Goal: Task Accomplishment & Management: Manage account settings

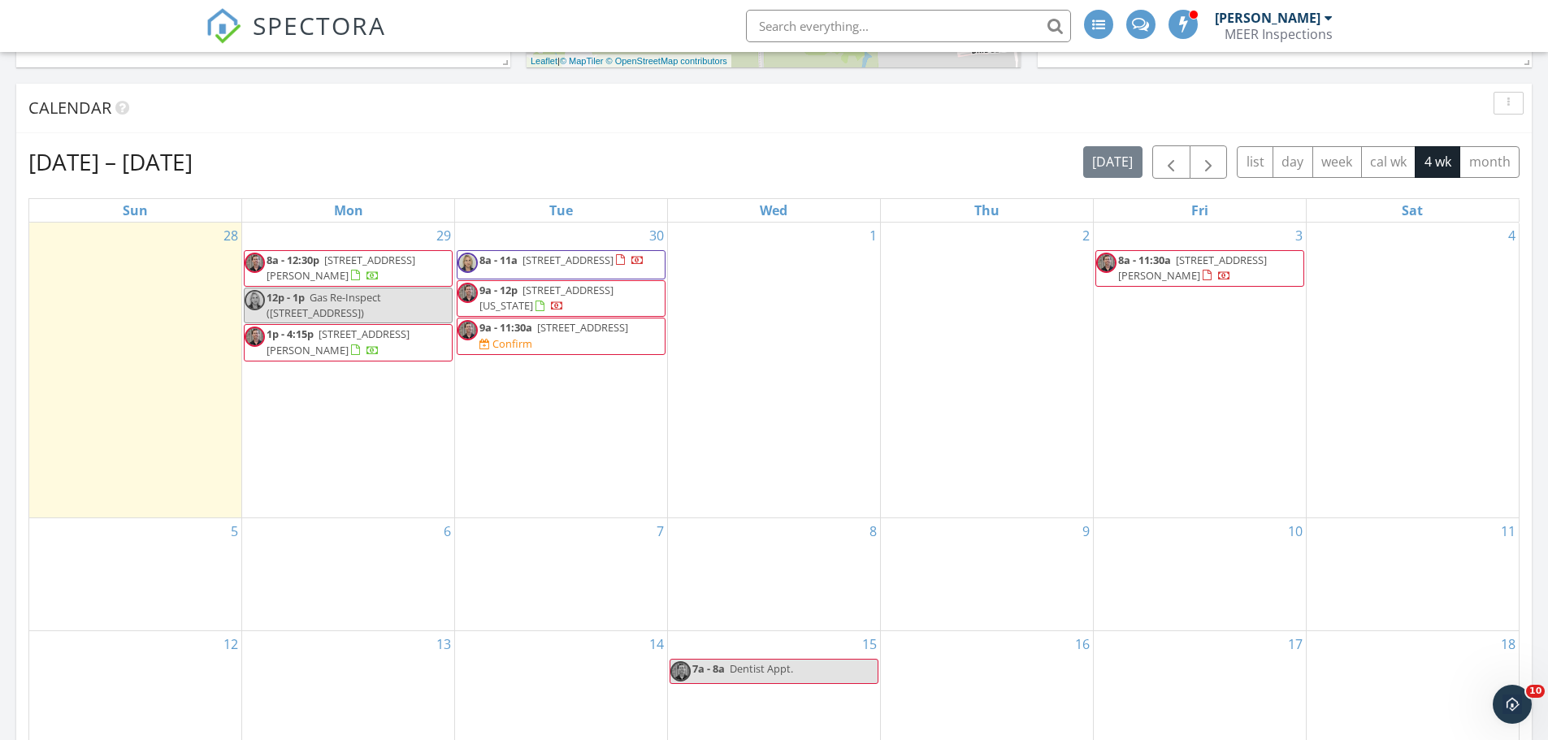
scroll to position [650, 0]
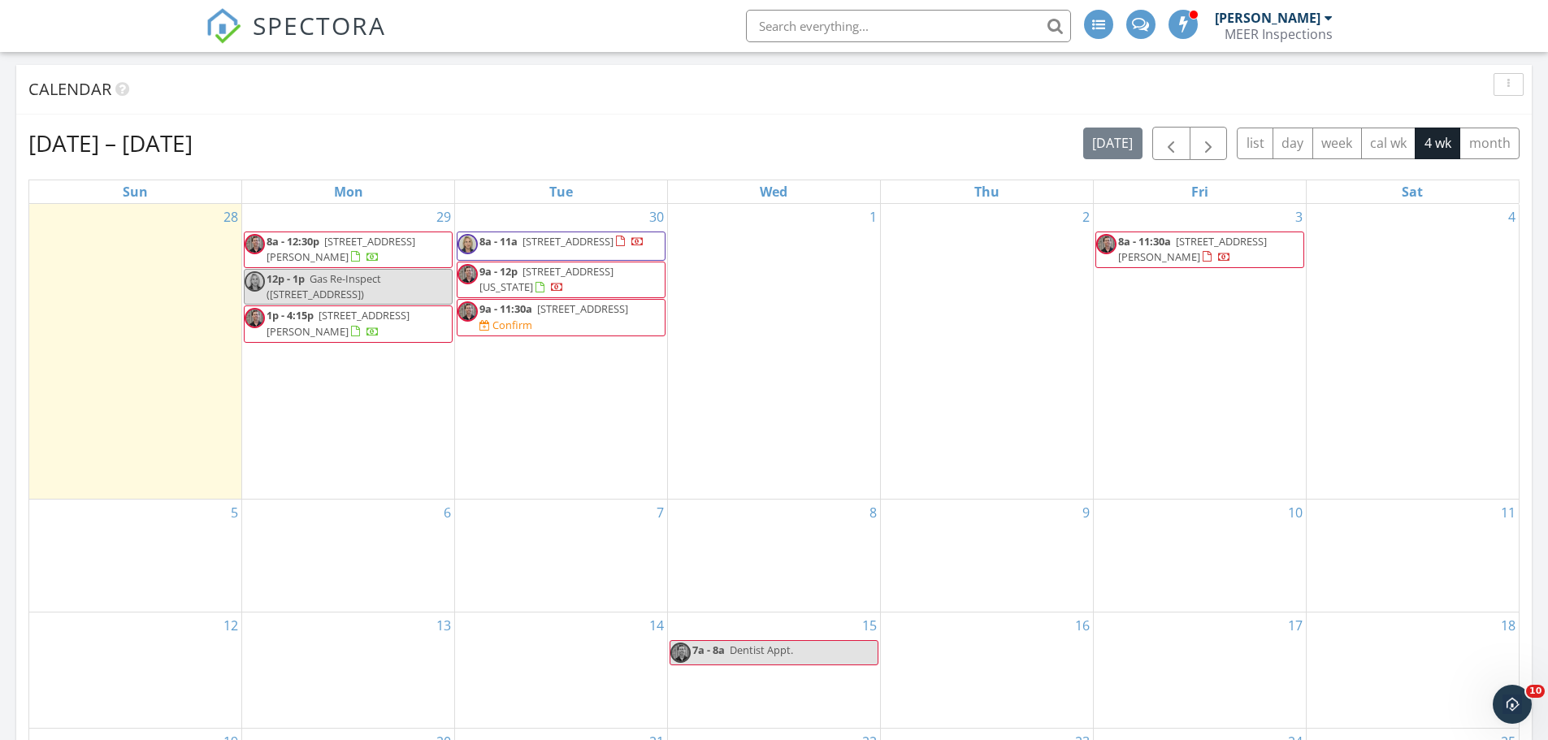
click at [532, 249] on span "4106 Courageous Ln, Galveston 77554" at bounding box center [567, 241] width 91 height 15
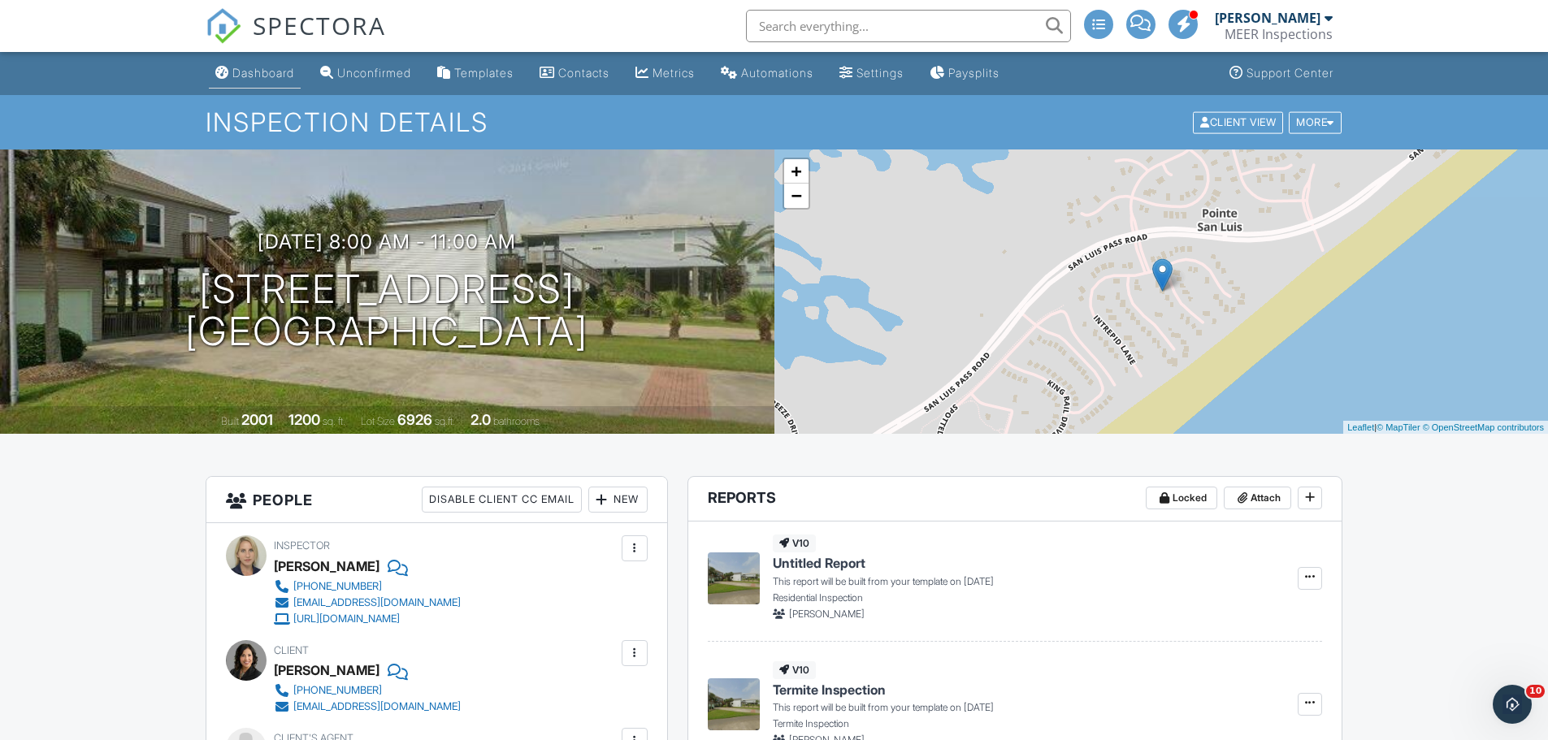
click at [266, 76] on div "Dashboard" at bounding box center [263, 73] width 62 height 14
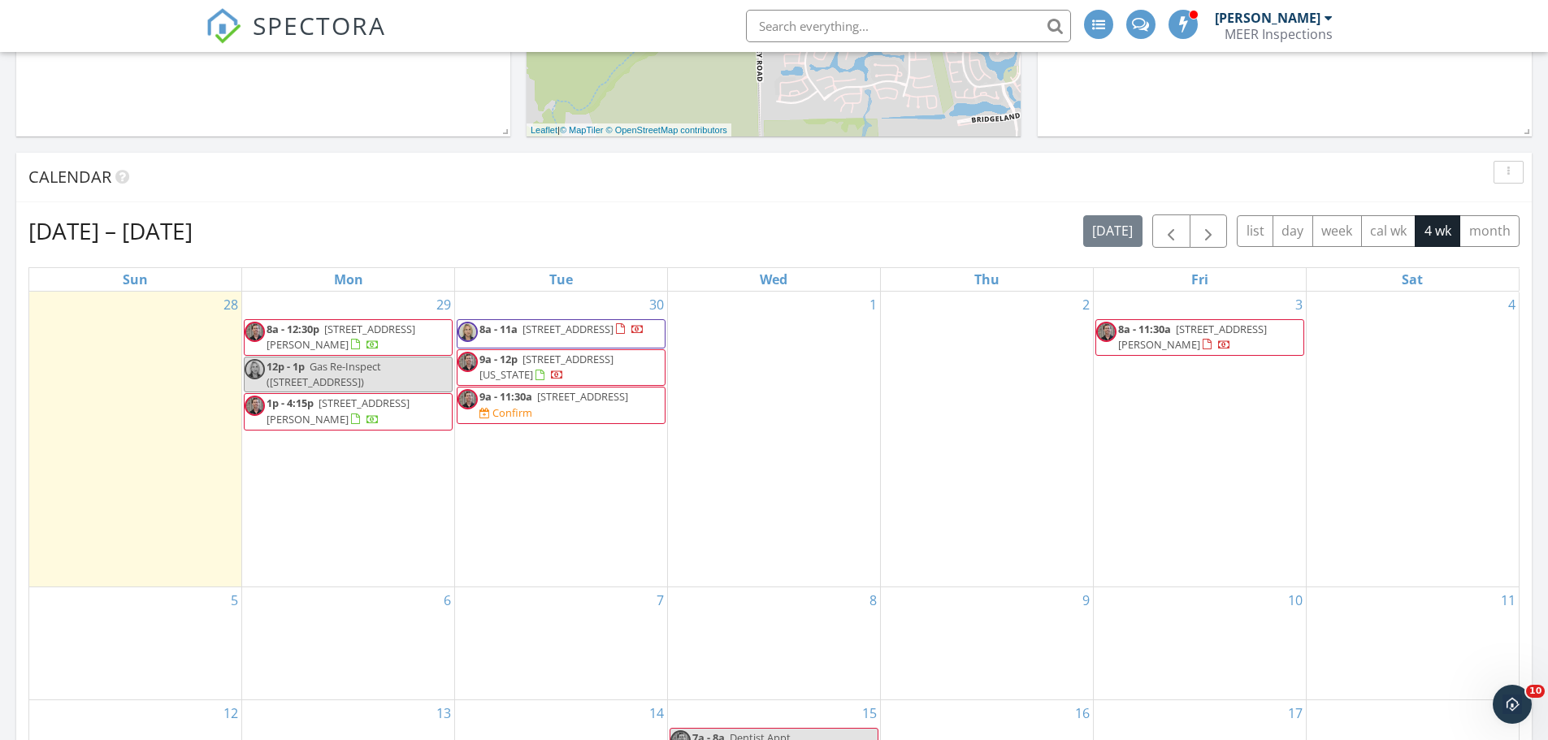
scroll to position [569, 0]
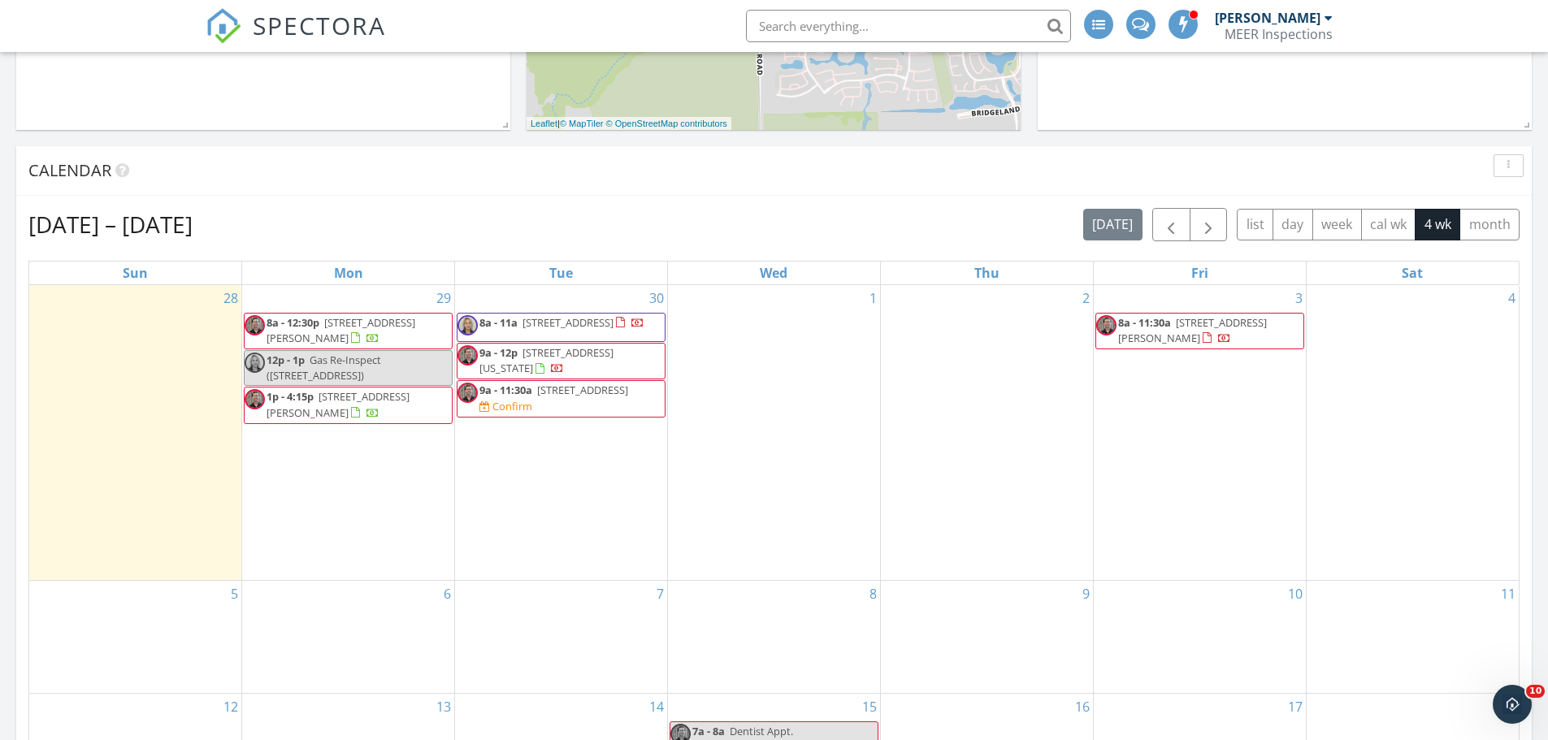
click at [501, 360] on span "9a - 12p" at bounding box center [498, 352] width 38 height 15
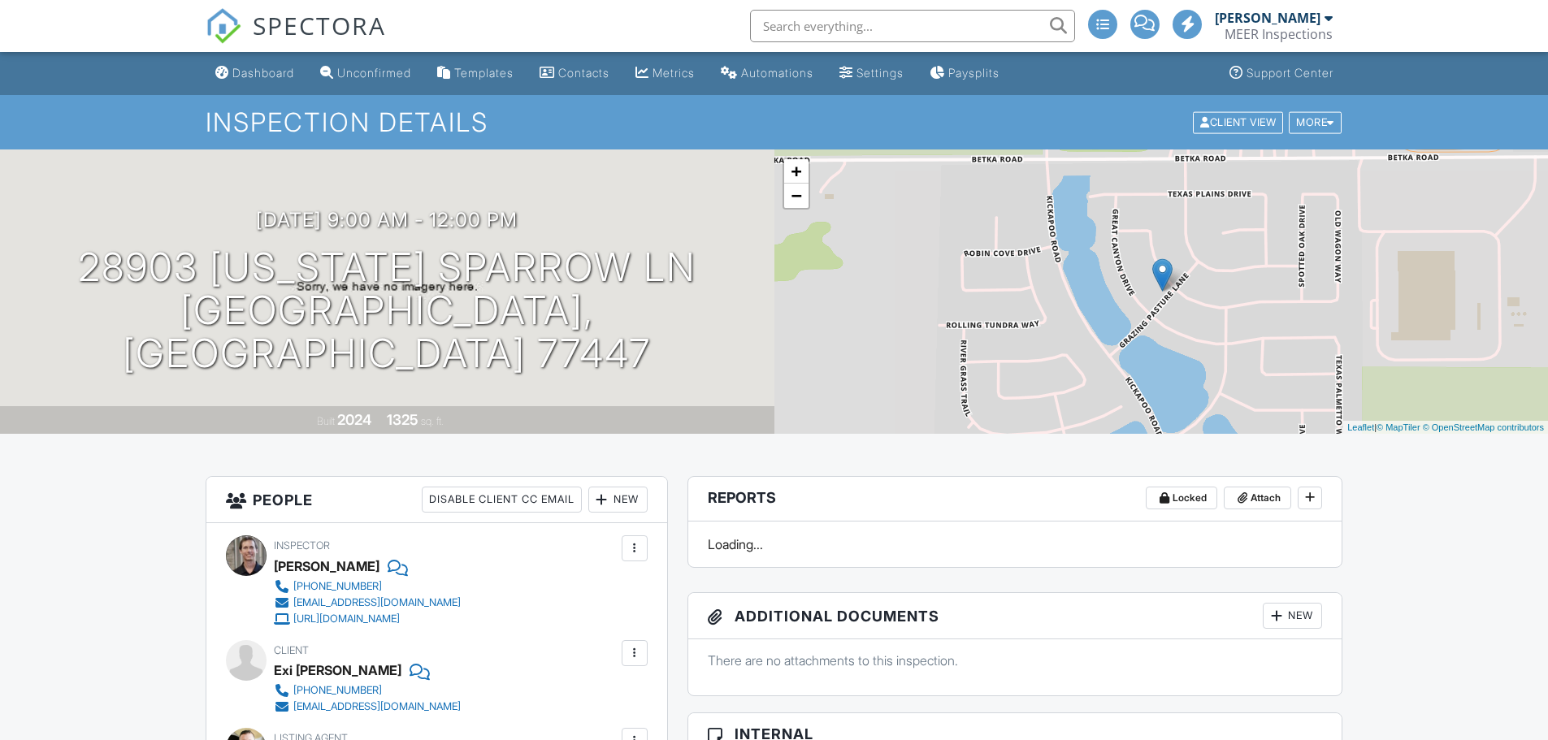
click at [630, 487] on div "New" at bounding box center [617, 500] width 59 height 26
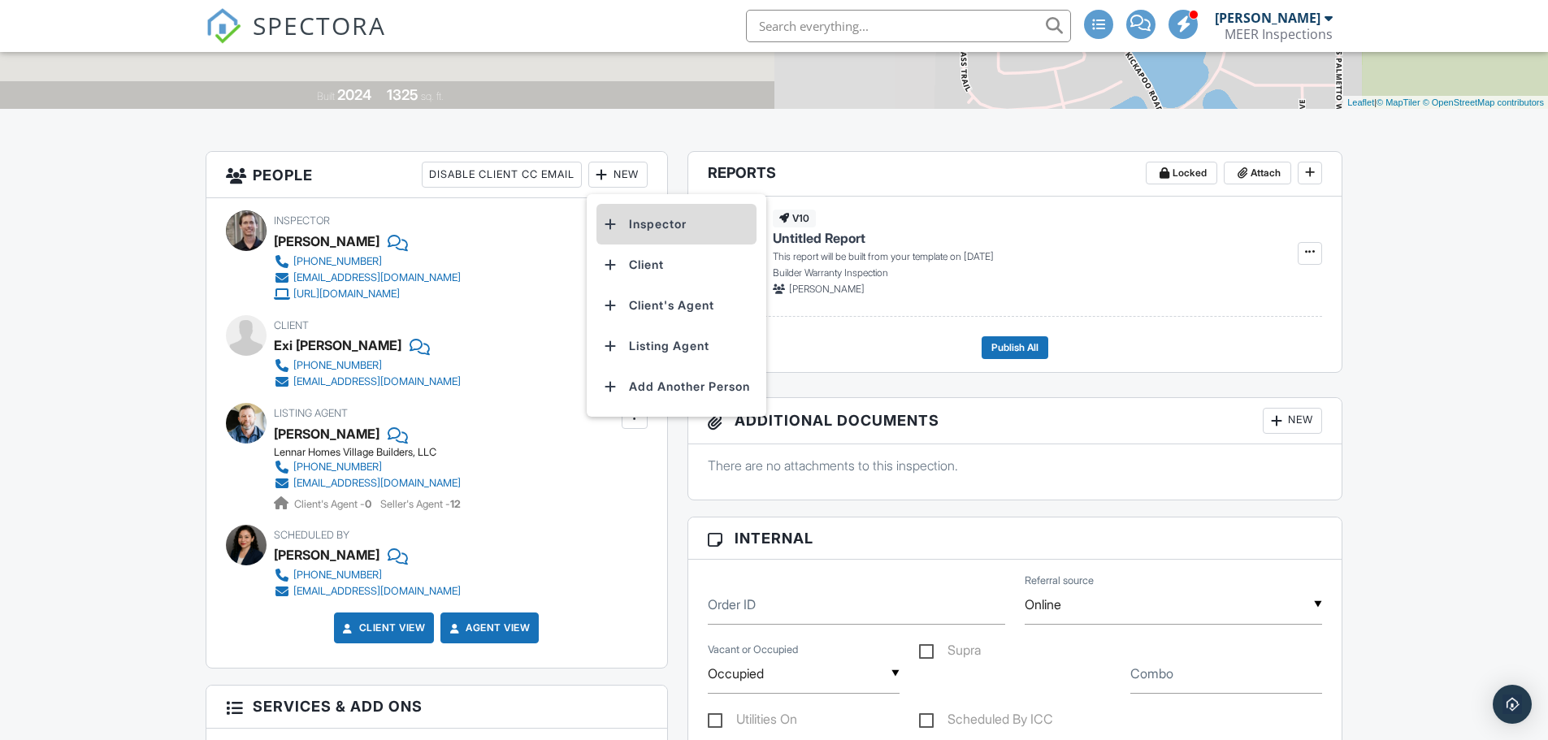
click at [635, 227] on li "Inspector" at bounding box center [676, 224] width 160 height 41
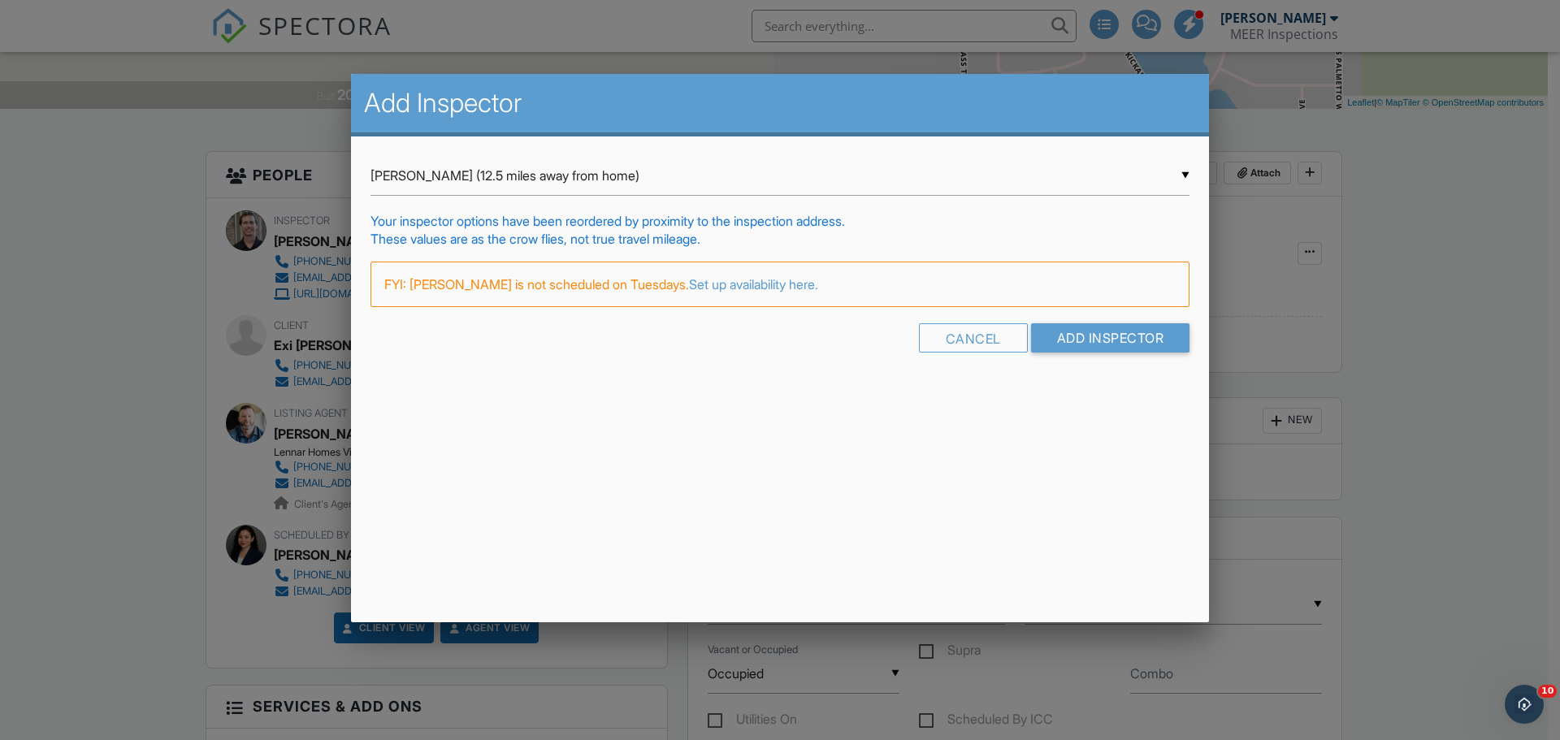
click at [583, 200] on form "▼ Rodrigo Calvillo (12.5 miles away from home) Rodrigo Calvillo (12.5 miles awa…" at bounding box center [779, 260] width 819 height 209
click at [583, 188] on input "Rodrigo Calvillo (12.5 miles away from home)" at bounding box center [779, 176] width 819 height 40
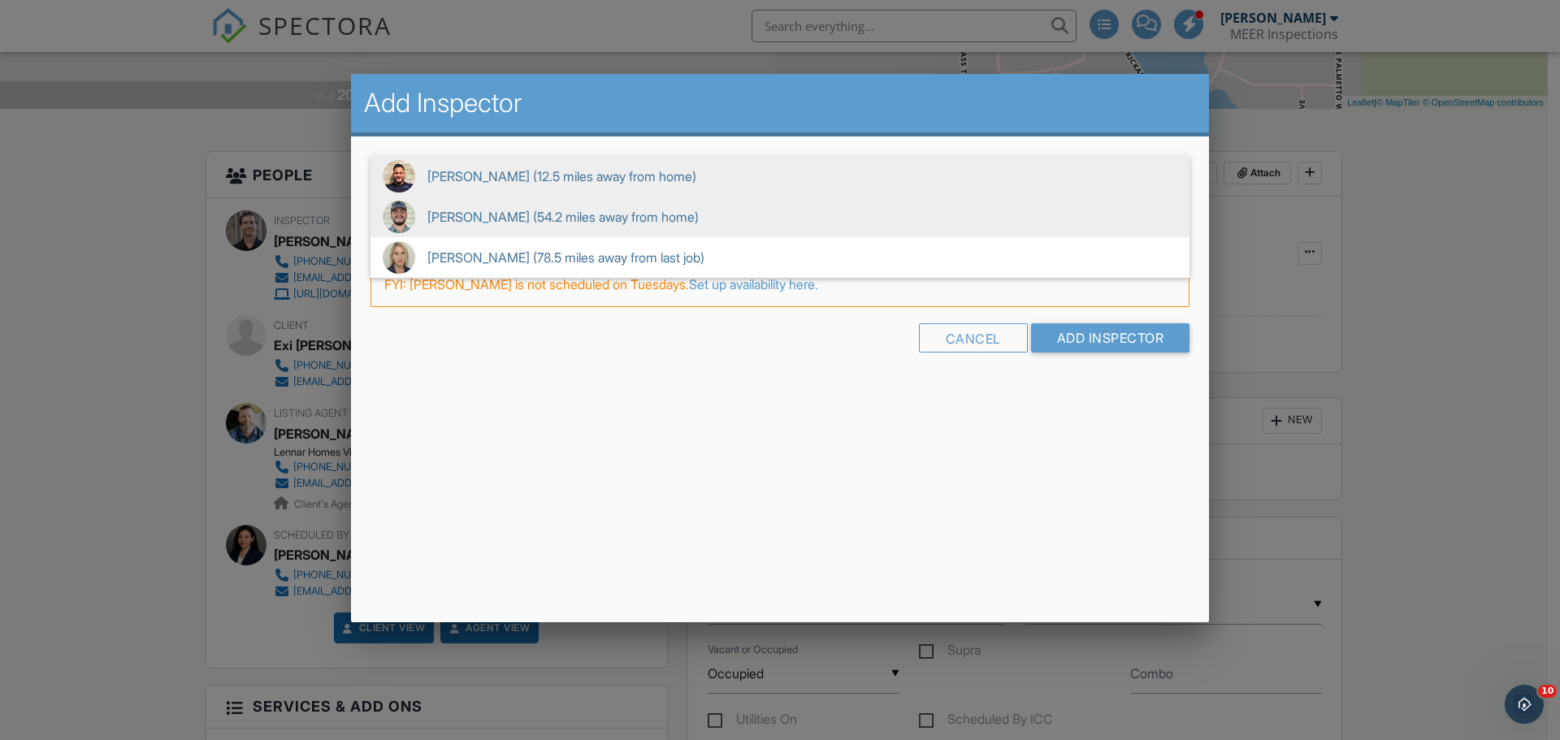
click at [499, 215] on span "Zachary Payne (54.2 miles away from home)" at bounding box center [779, 217] width 819 height 41
type input "Zachary Payne (54.2 miles away from home)"
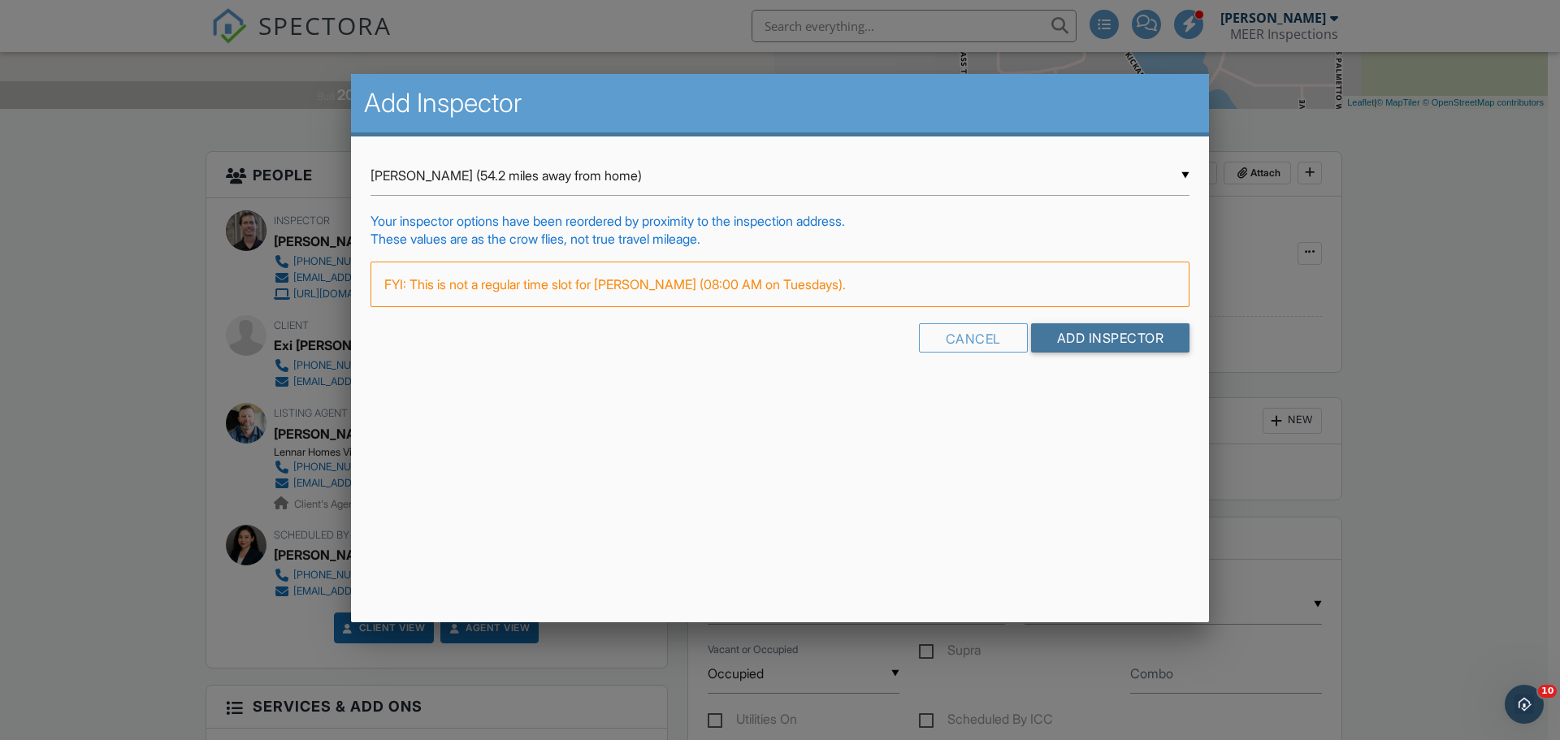
click at [1090, 335] on input "Add Inspector" at bounding box center [1110, 337] width 159 height 29
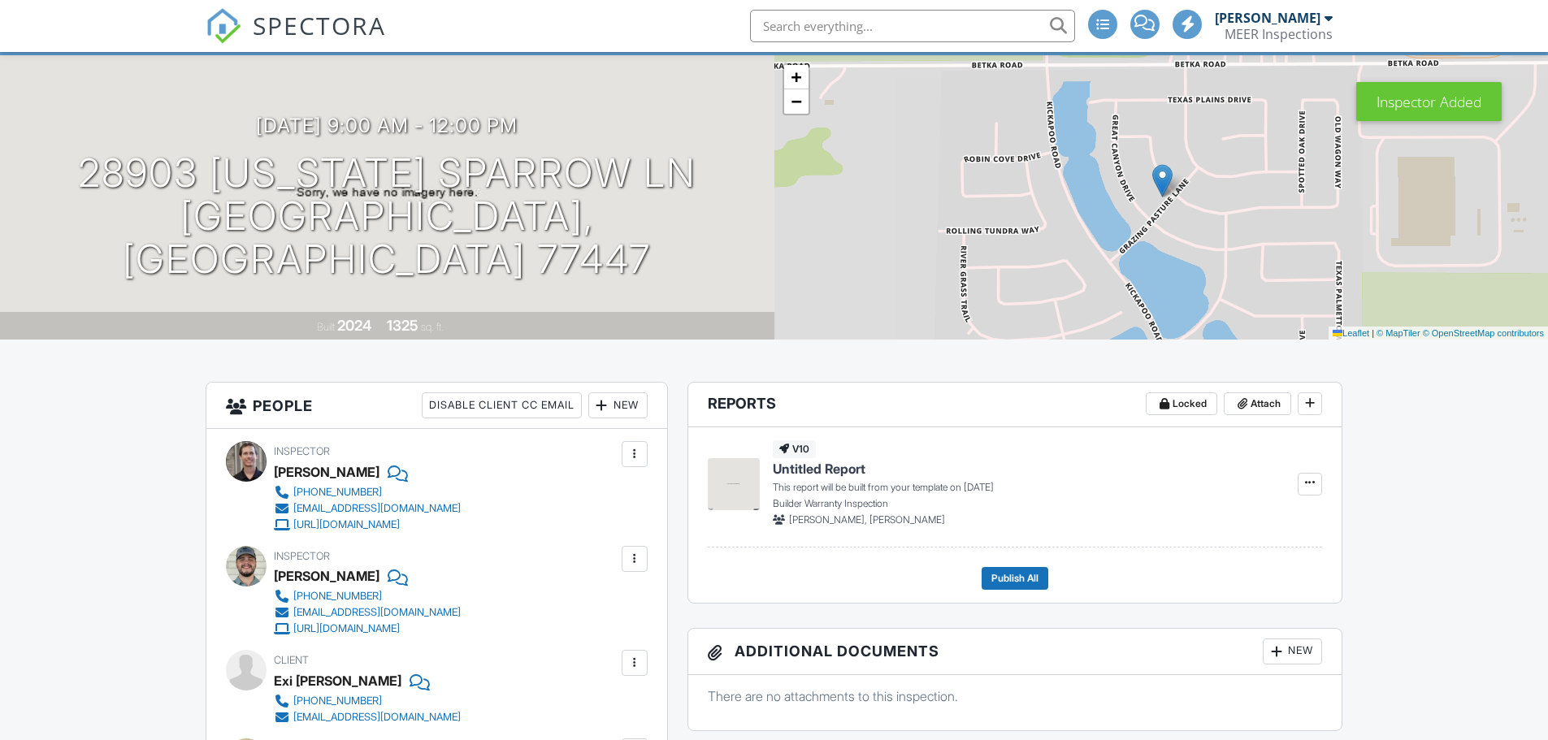
scroll to position [244, 0]
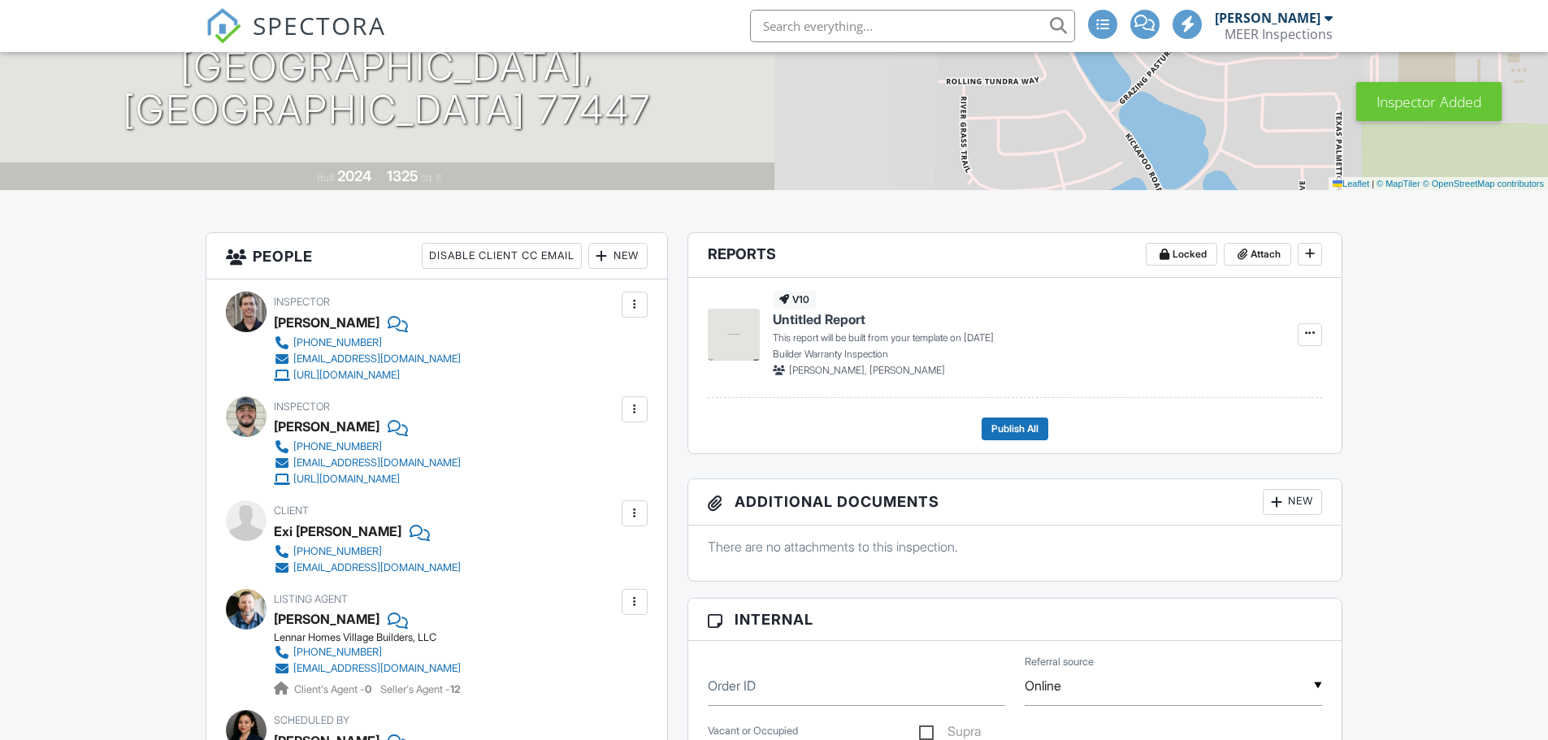
click at [643, 310] on div at bounding box center [635, 305] width 26 height 26
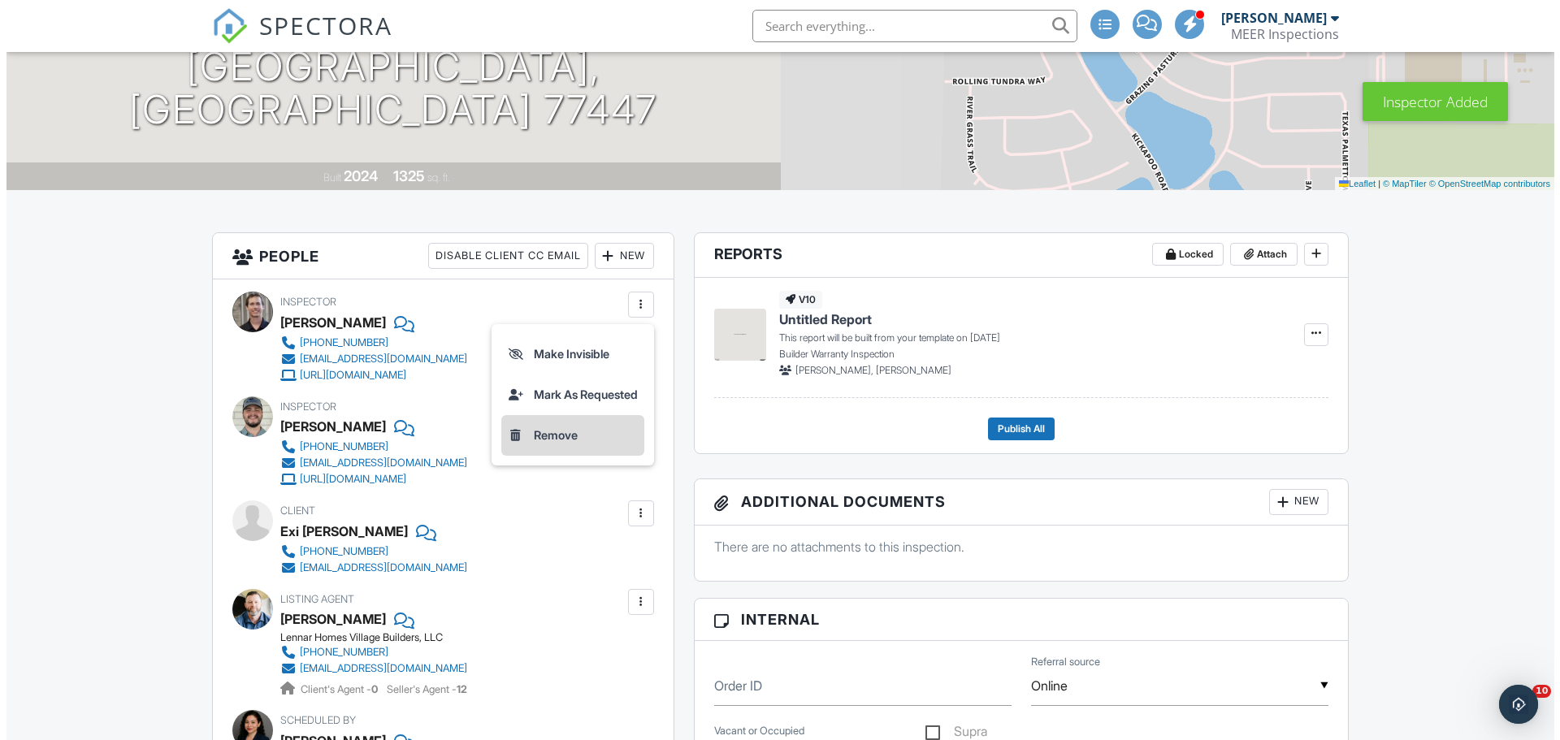
scroll to position [0, 0]
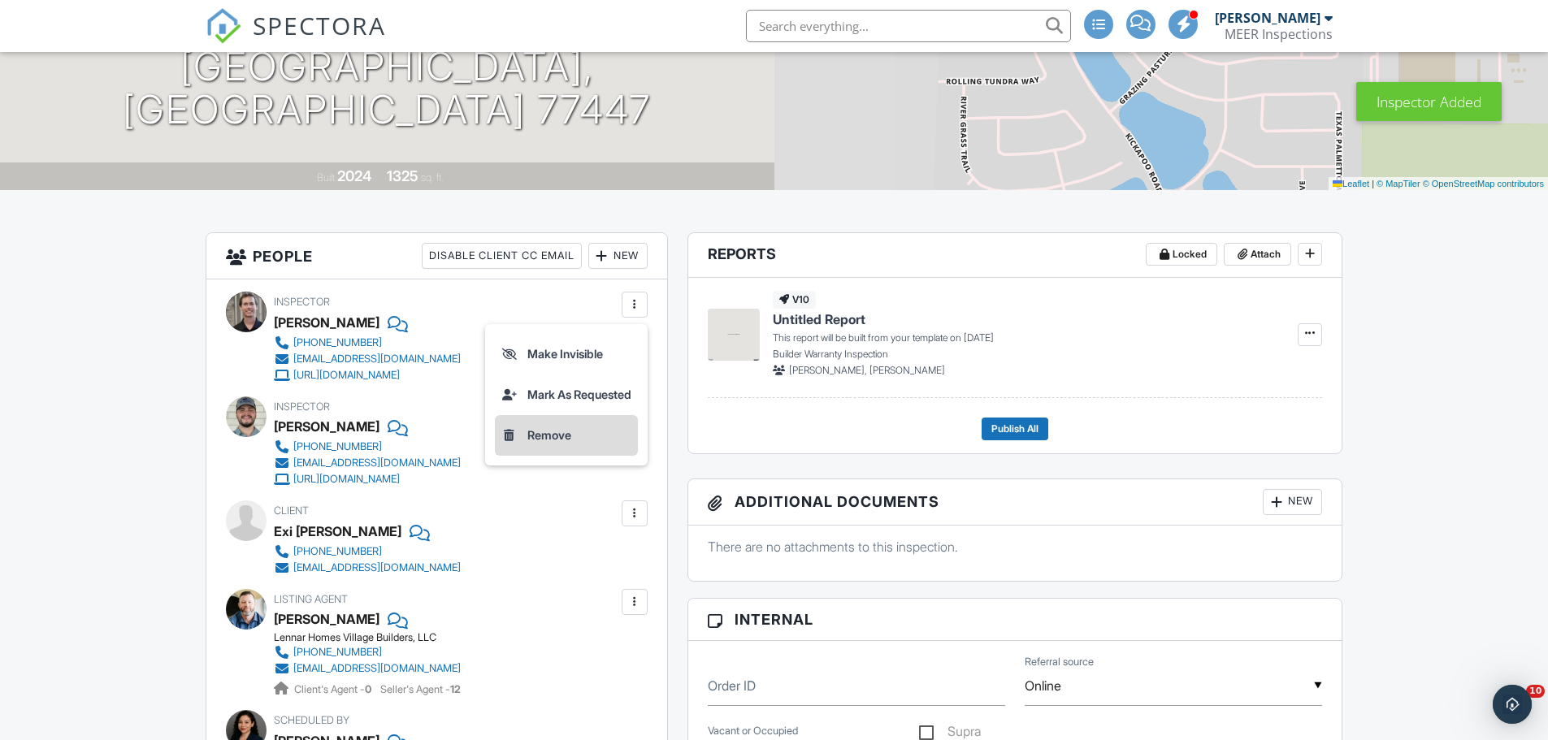
click at [546, 443] on li "Remove" at bounding box center [566, 435] width 143 height 41
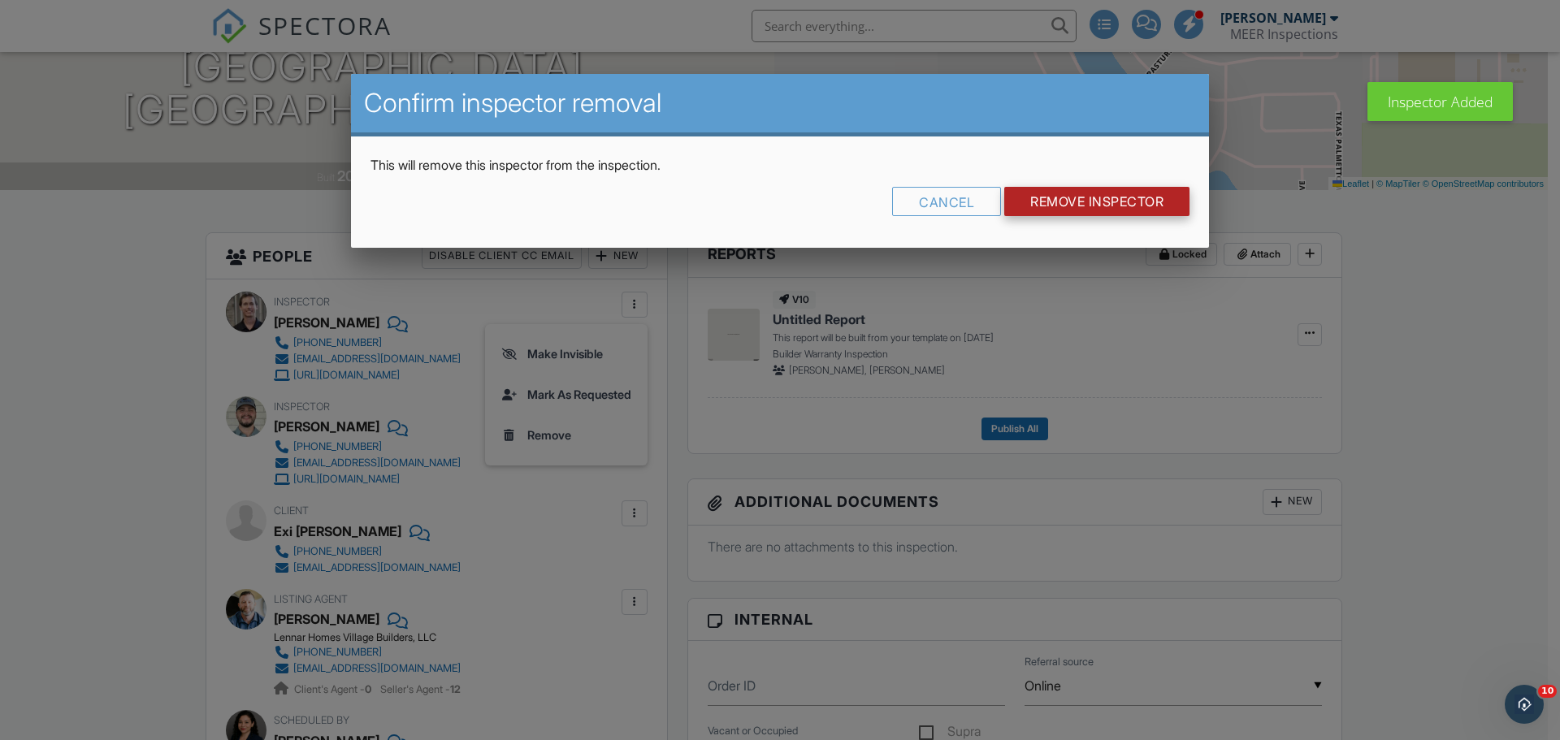
click at [1081, 212] on input "Remove Inspector" at bounding box center [1096, 201] width 185 height 29
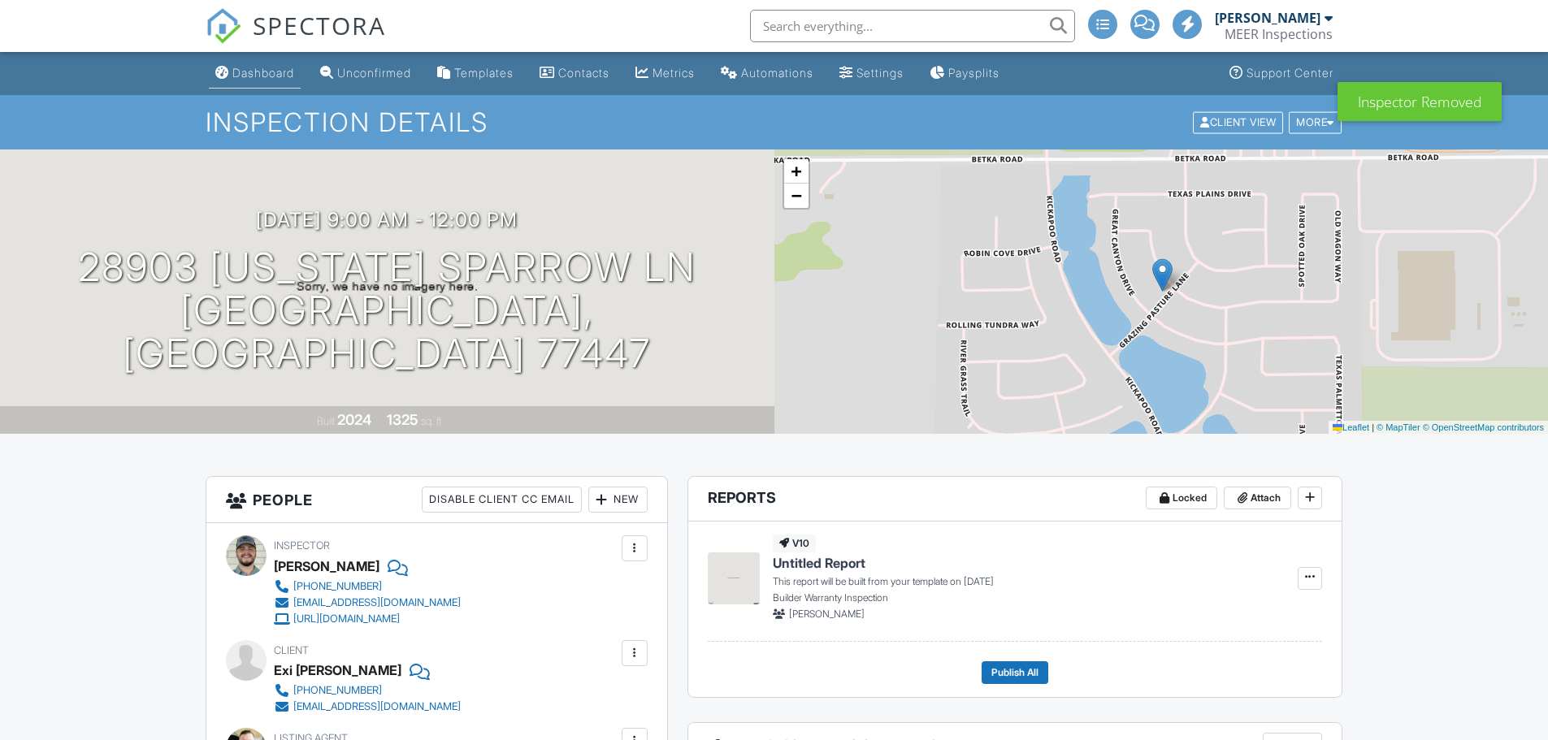
click at [262, 61] on link "Dashboard" at bounding box center [255, 73] width 92 height 30
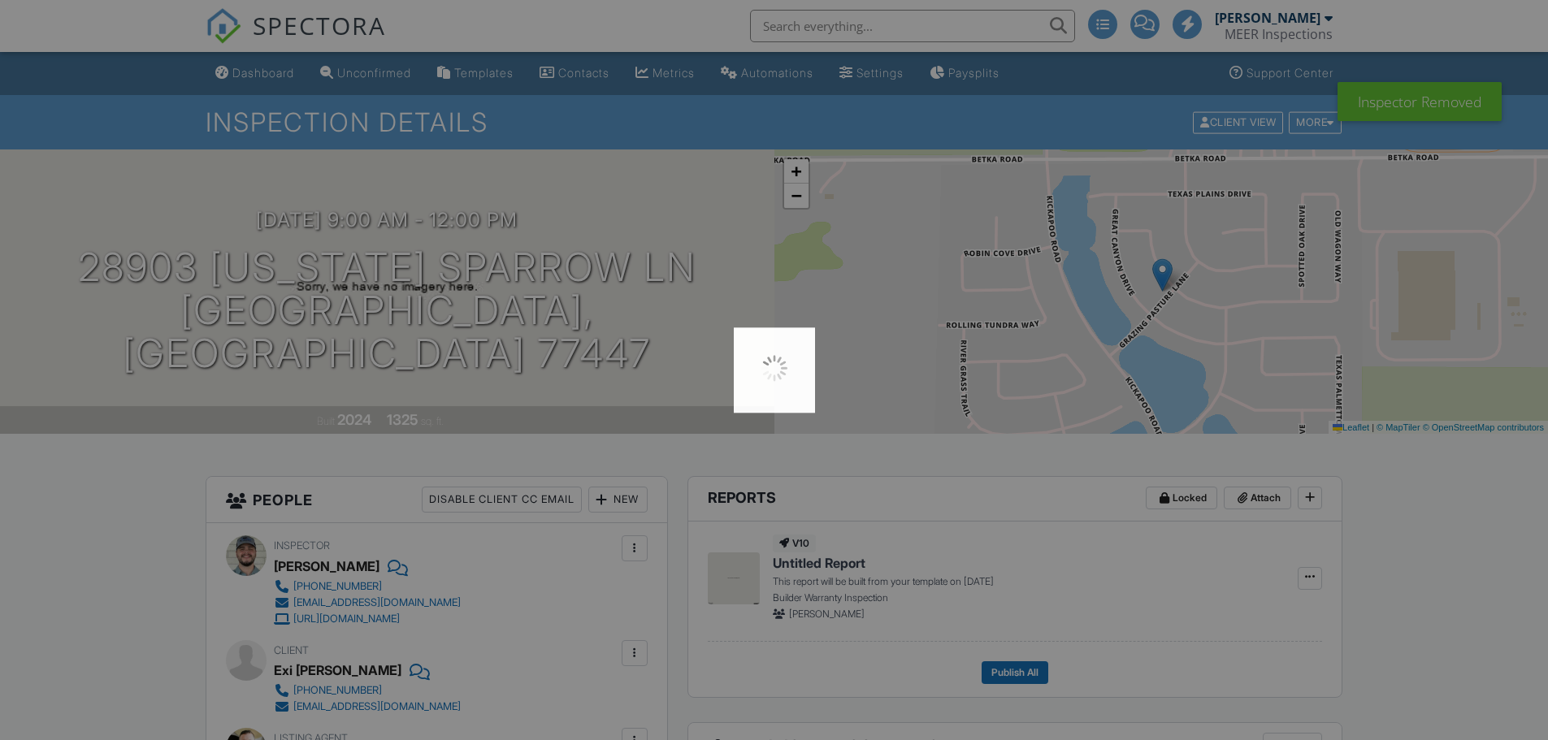
click at [260, 67] on div at bounding box center [774, 370] width 1548 height 740
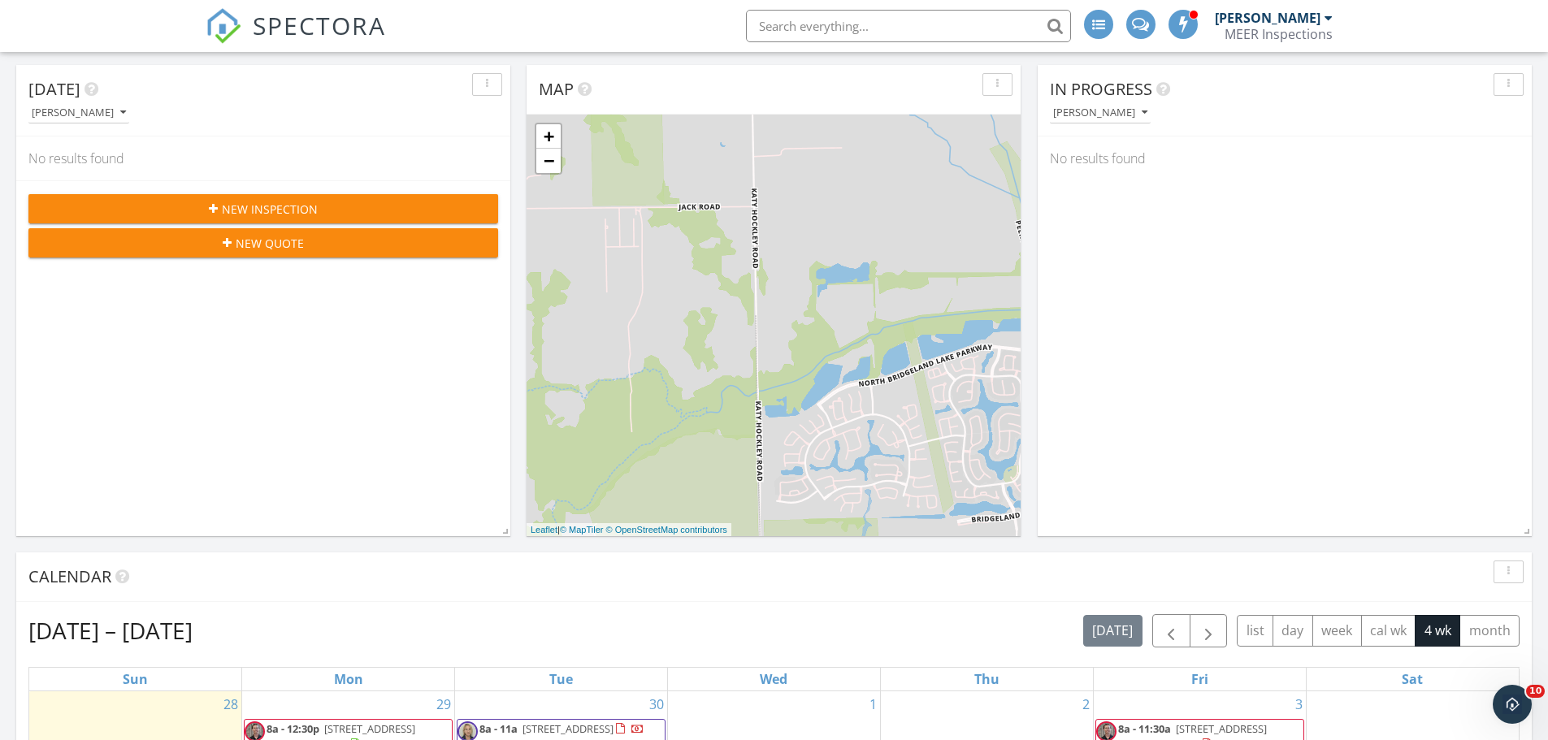
scroll to position [487, 0]
